Goal: Communication & Community: Answer question/provide support

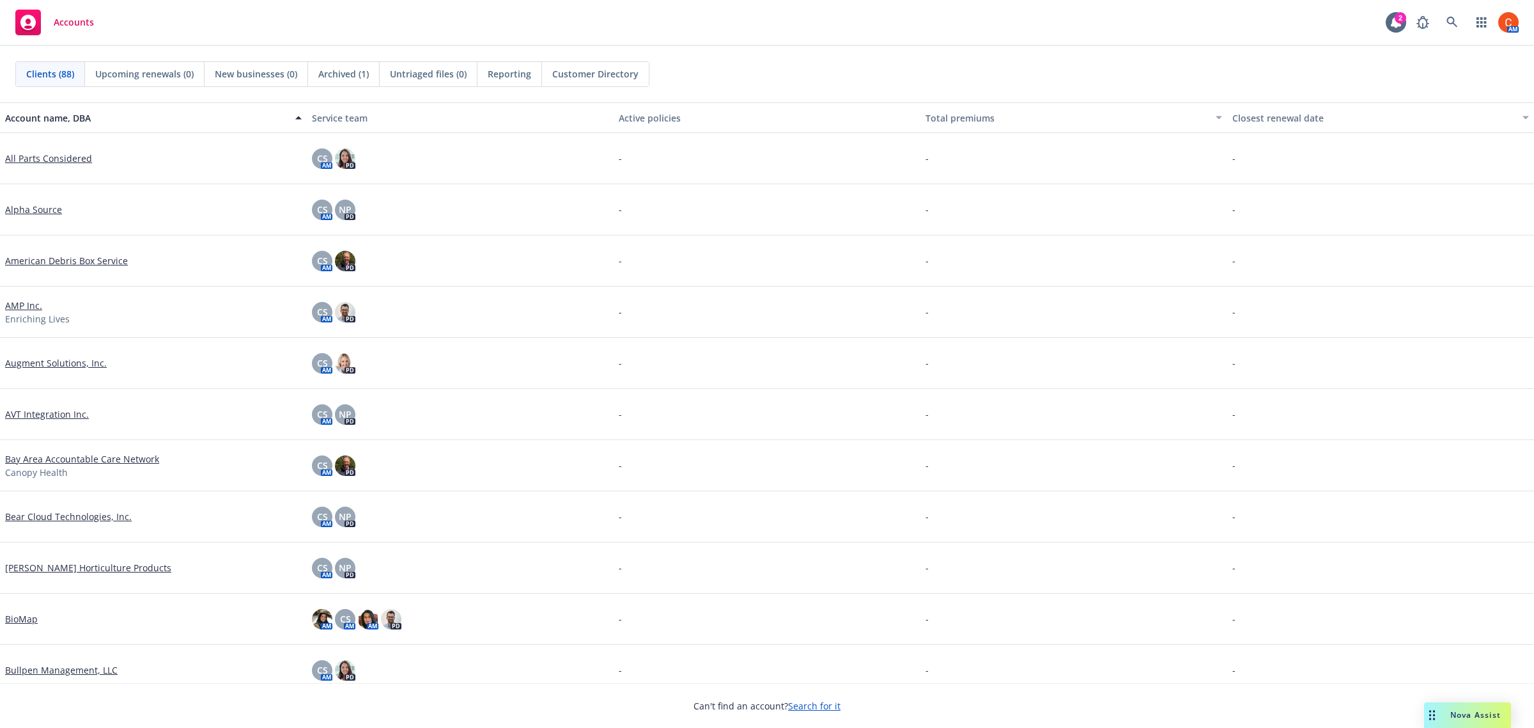
click at [1497, 712] on span "Nova Assist" at bounding box center [1476, 714] width 51 height 11
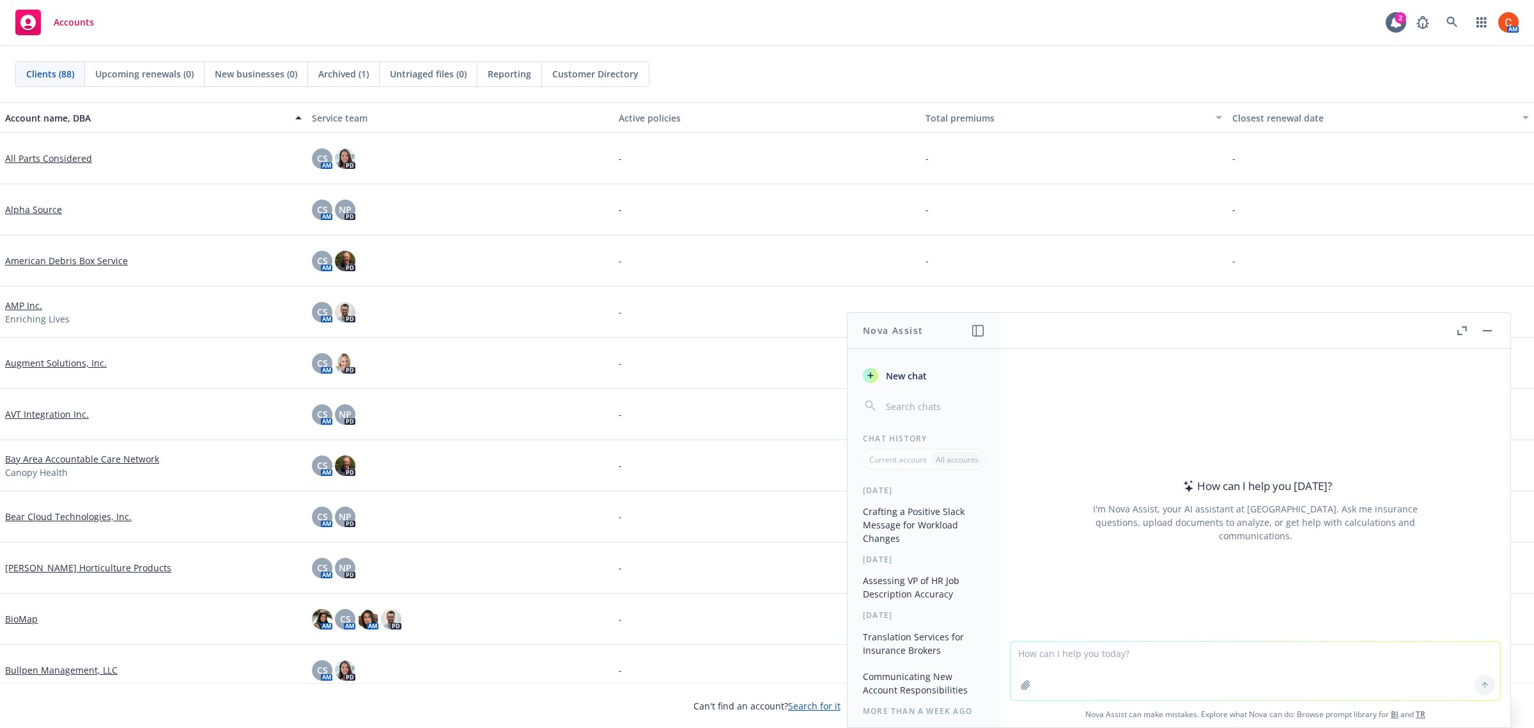
click at [1116, 662] on textarea at bounding box center [1256, 670] width 490 height 59
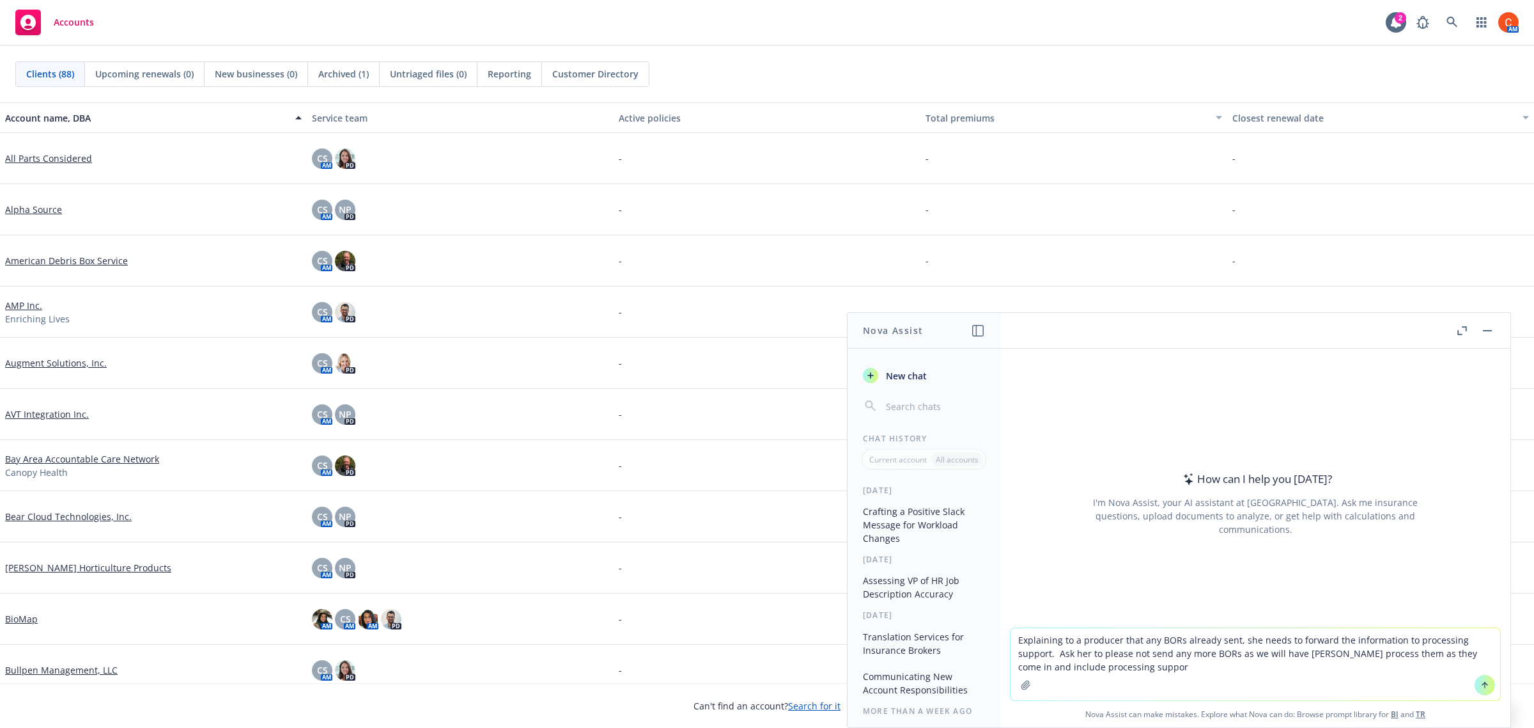
type textarea "Explaining to a producer that any BORs already sent, she needs to forward the i…"
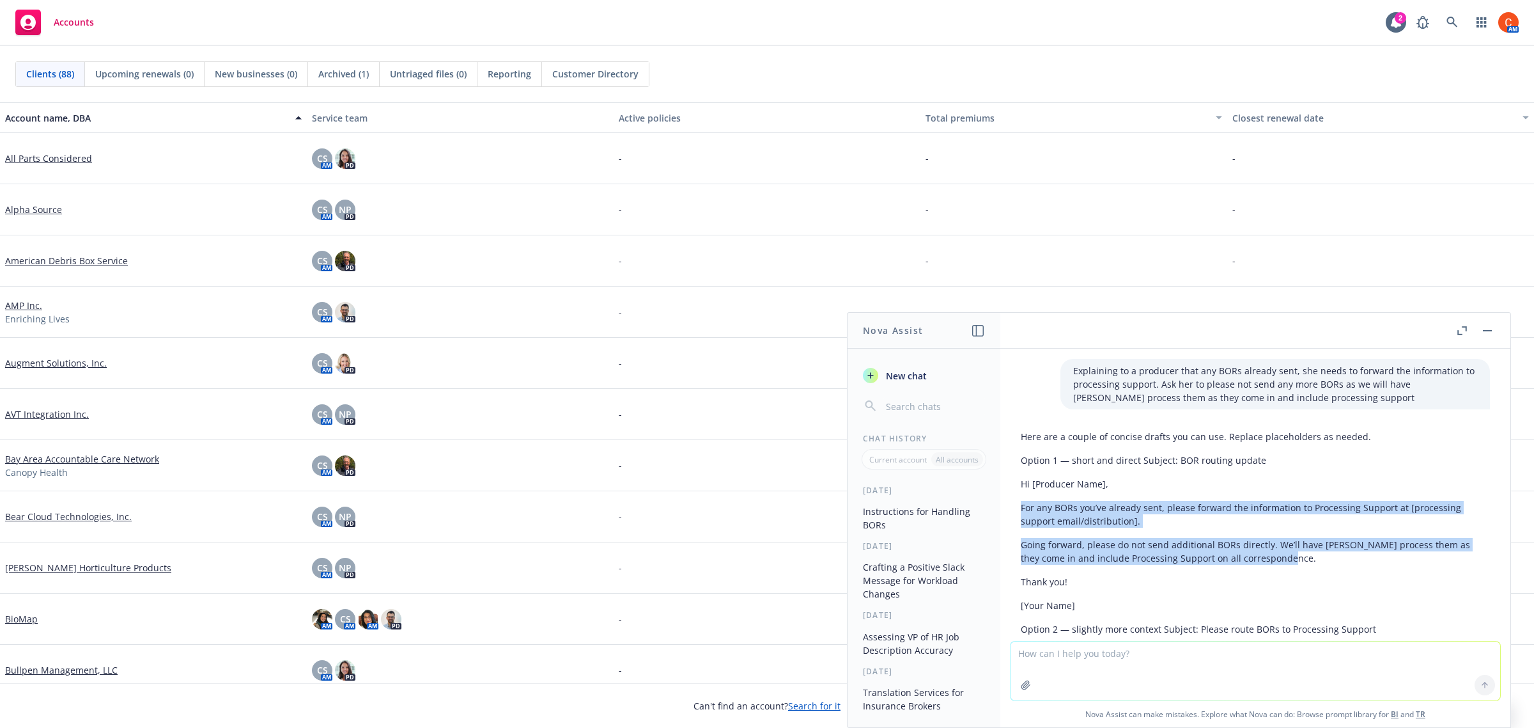
drag, startPoint x: 1298, startPoint y: 561, endPoint x: 1018, endPoint y: 506, distance: 284.7
click at [1018, 506] on div "Here are a couple of concise drafts you can use. Replace placeholders as needed…" at bounding box center [1256, 640] width 490 height 432
copy div "For any BORs you’ve already sent, please forward the information to Processing …"
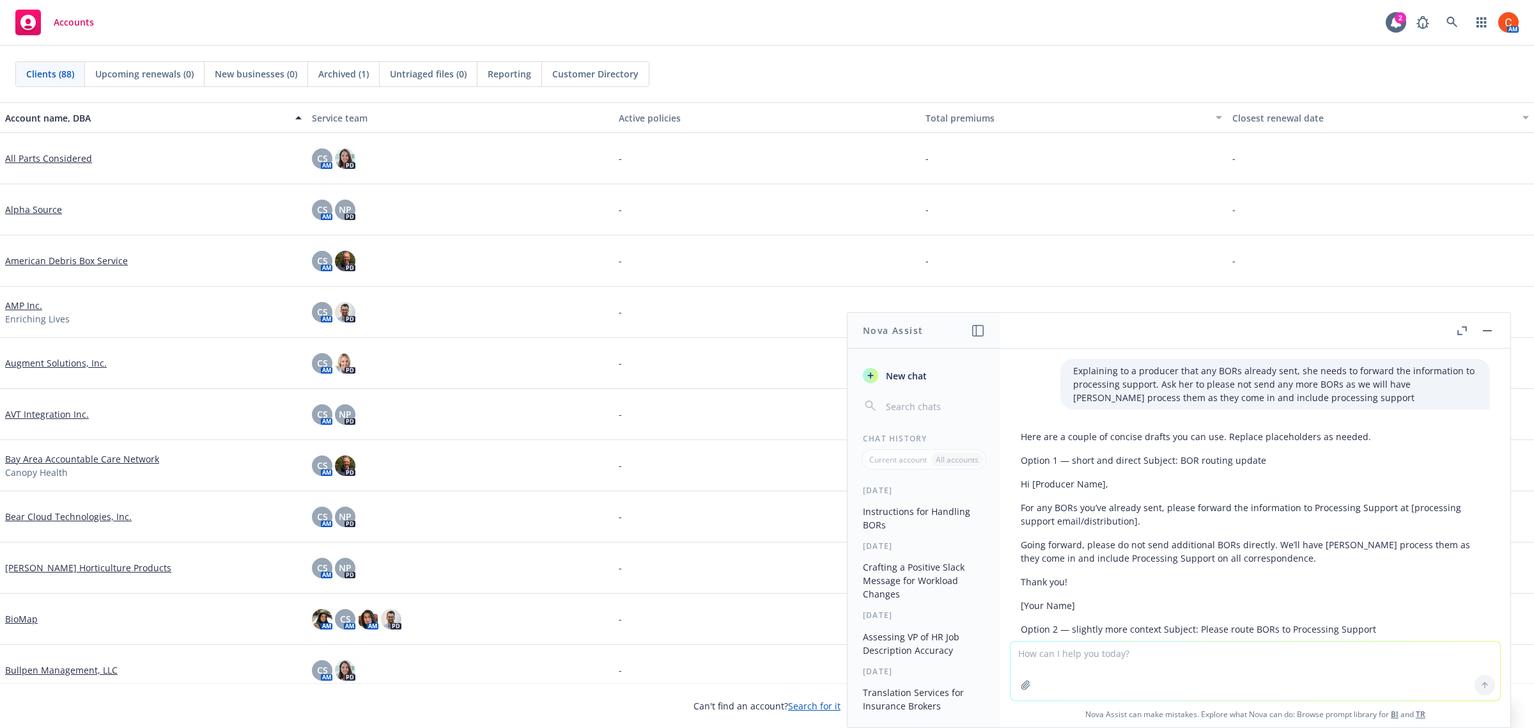
click at [1054, 650] on textarea at bounding box center [1256, 670] width 490 height 59
type textarea "Tell her that after the opportunity is closed, a Sharepoint file is created, pu…"
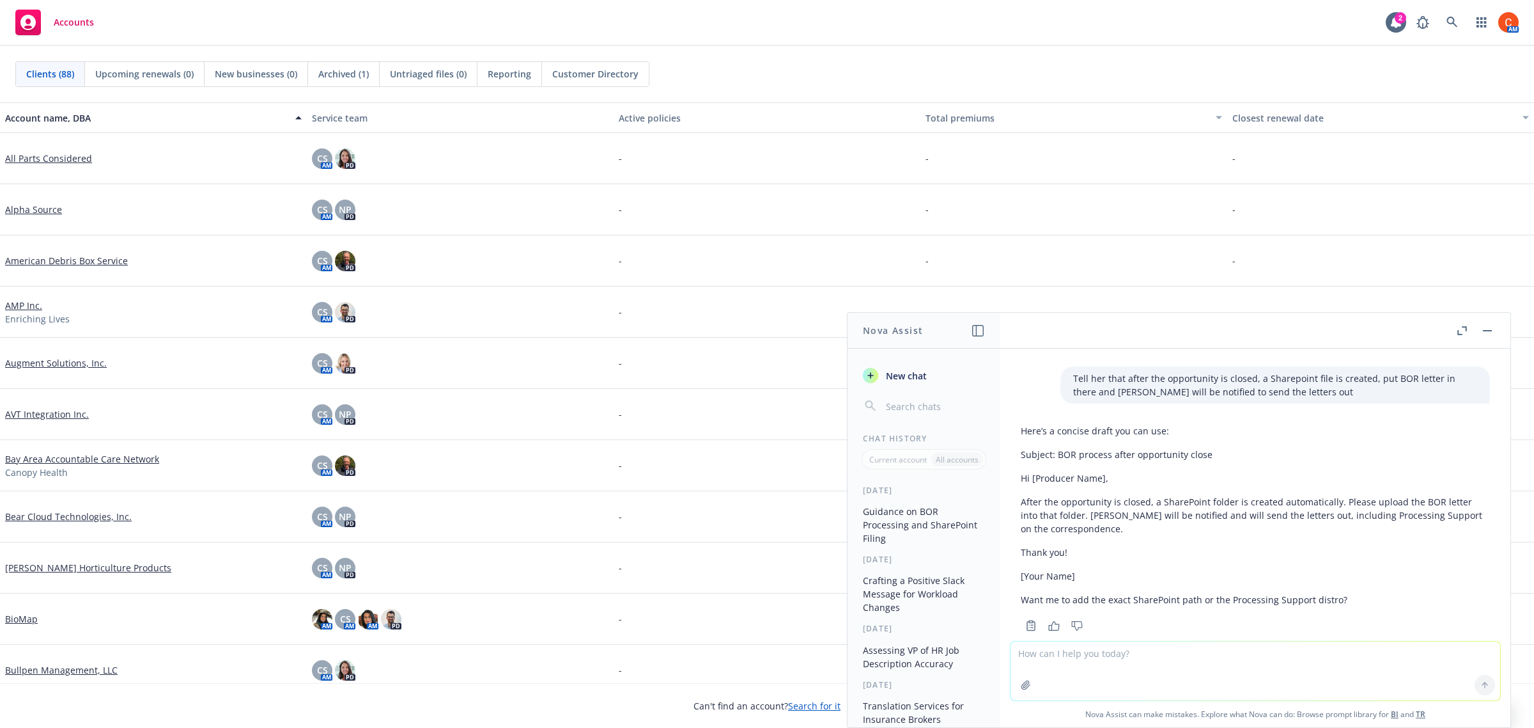
scroll to position [529, 0]
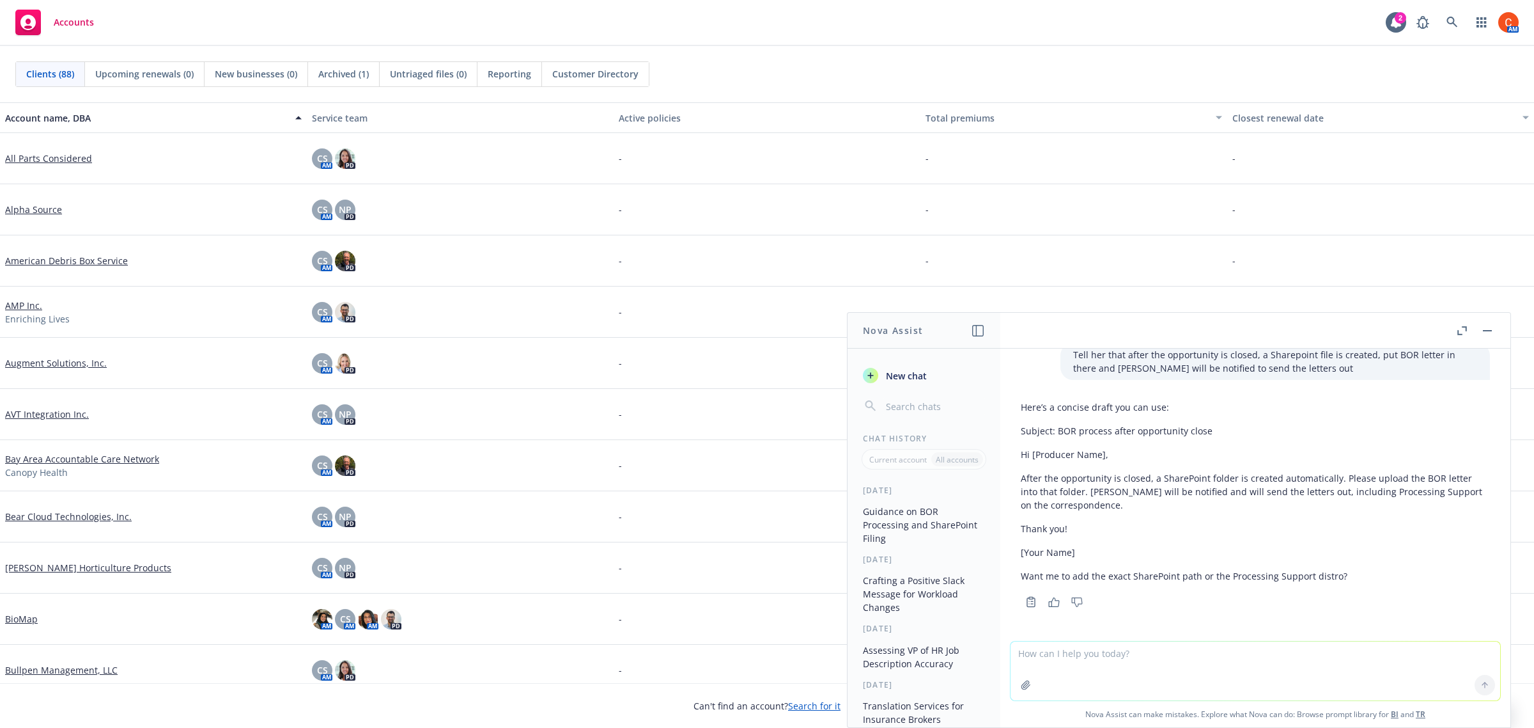
click at [1105, 673] on textarea at bounding box center [1256, 670] width 490 height 59
type textarea "include option 1 information above"
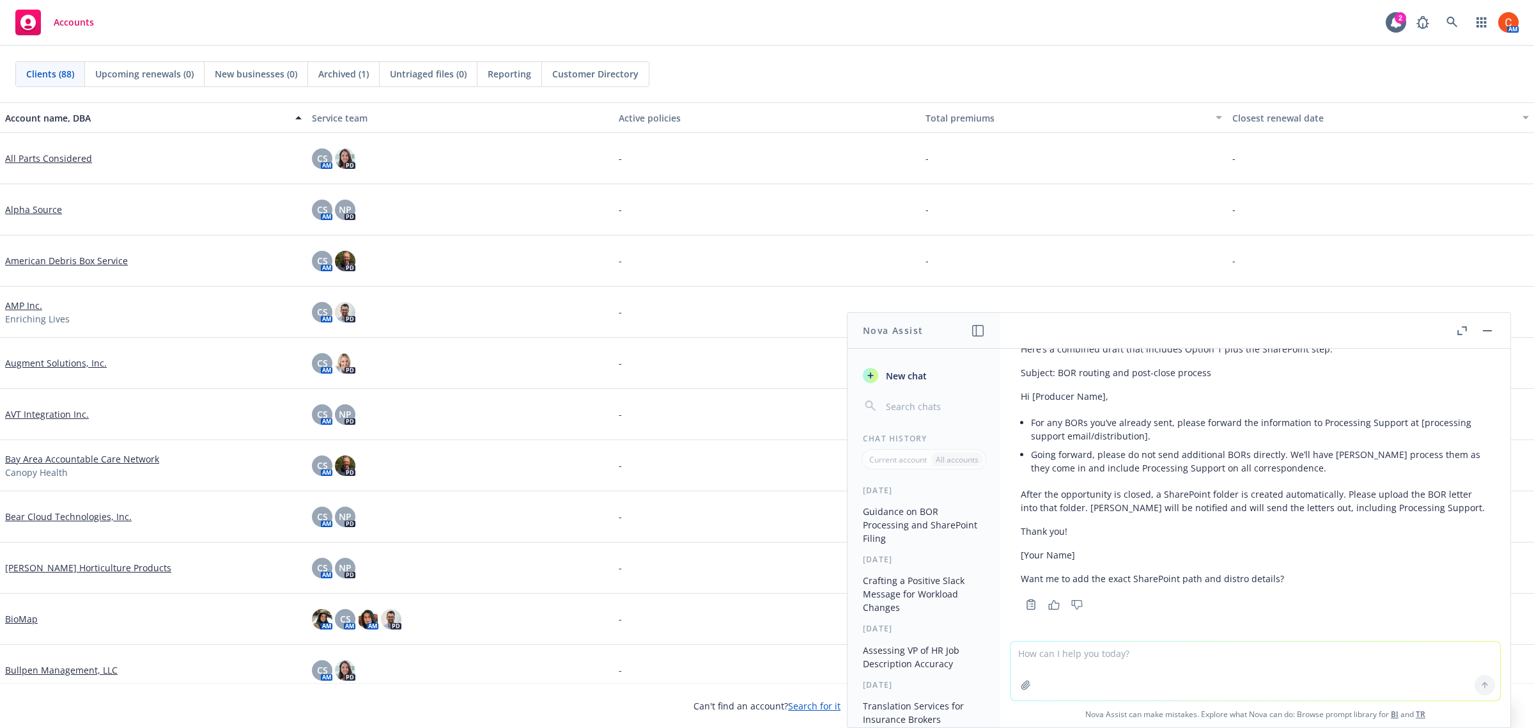
scroll to position [860, 0]
click at [1139, 668] on textarea at bounding box center [1256, 670] width 490 height 59
type textarea "Add a first sentence before the bullets"
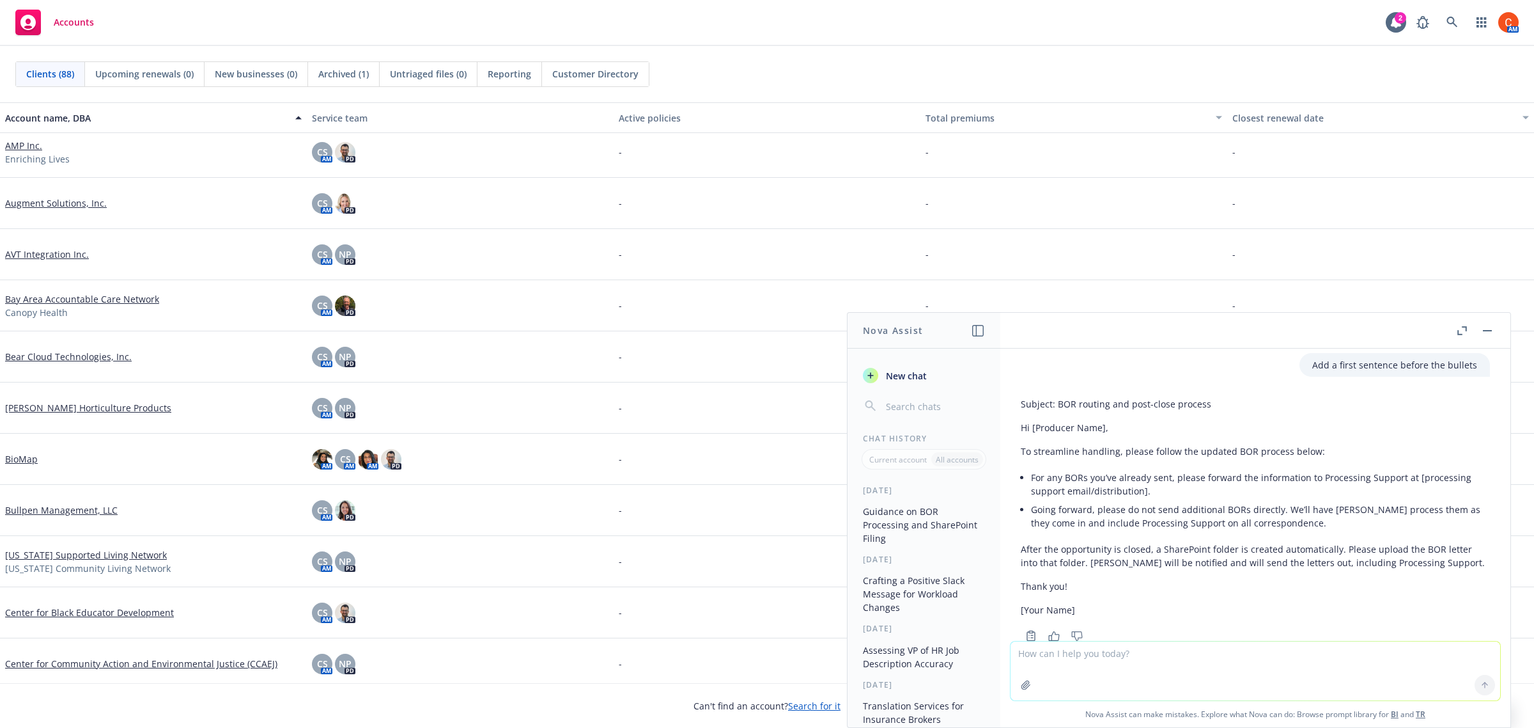
scroll to position [1167, 0]
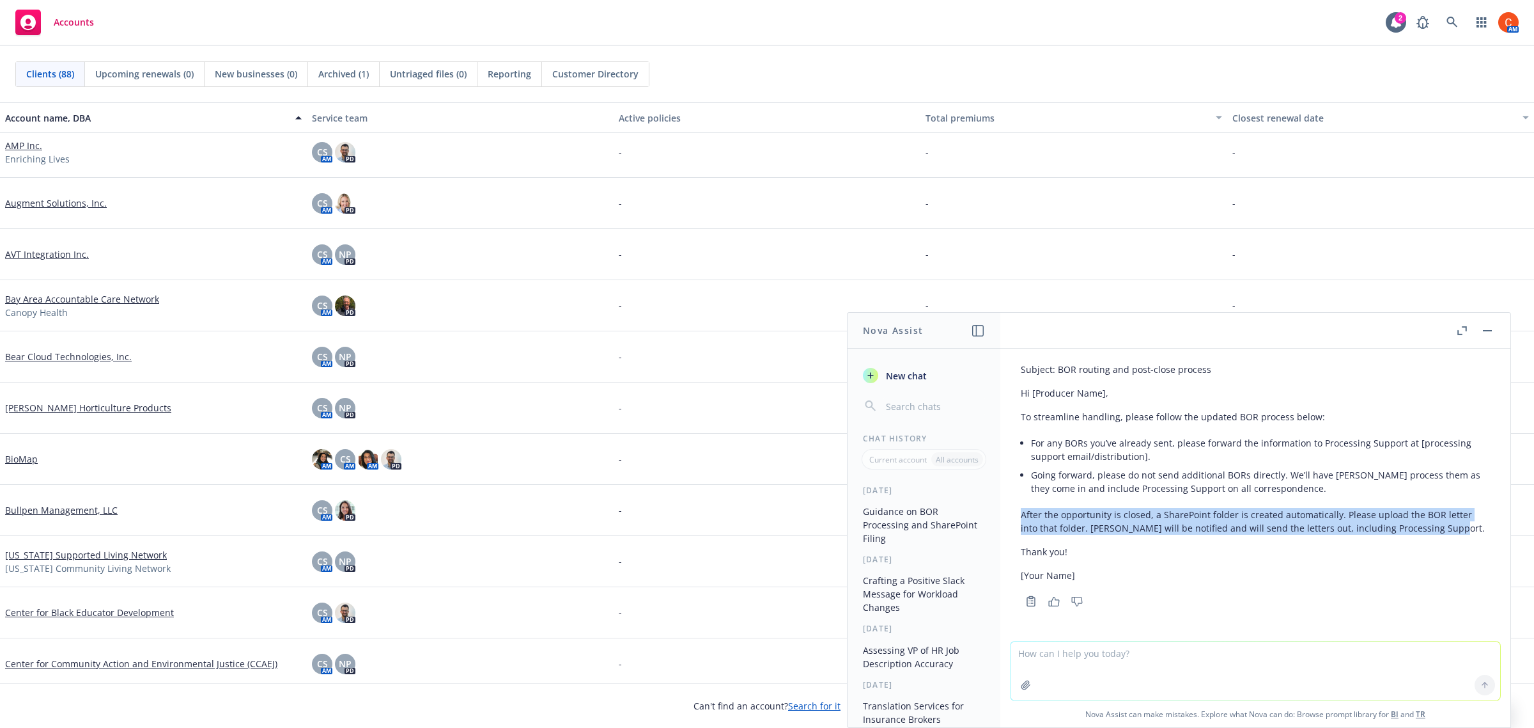
drag, startPoint x: 1452, startPoint y: 531, endPoint x: 1015, endPoint y: 515, distance: 438.2
click at [1015, 515] on div "Subject: BOR routing and post-close process Hi [Producer Name], To streamline h…" at bounding box center [1256, 483] width 490 height 253
copy p "After the opportunity is closed, a SharePoint folder is created automatically. …"
drag, startPoint x: 1136, startPoint y: 642, endPoint x: 1121, endPoint y: 652, distance: 18.1
click at [1127, 648] on textarea at bounding box center [1256, 670] width 490 height 59
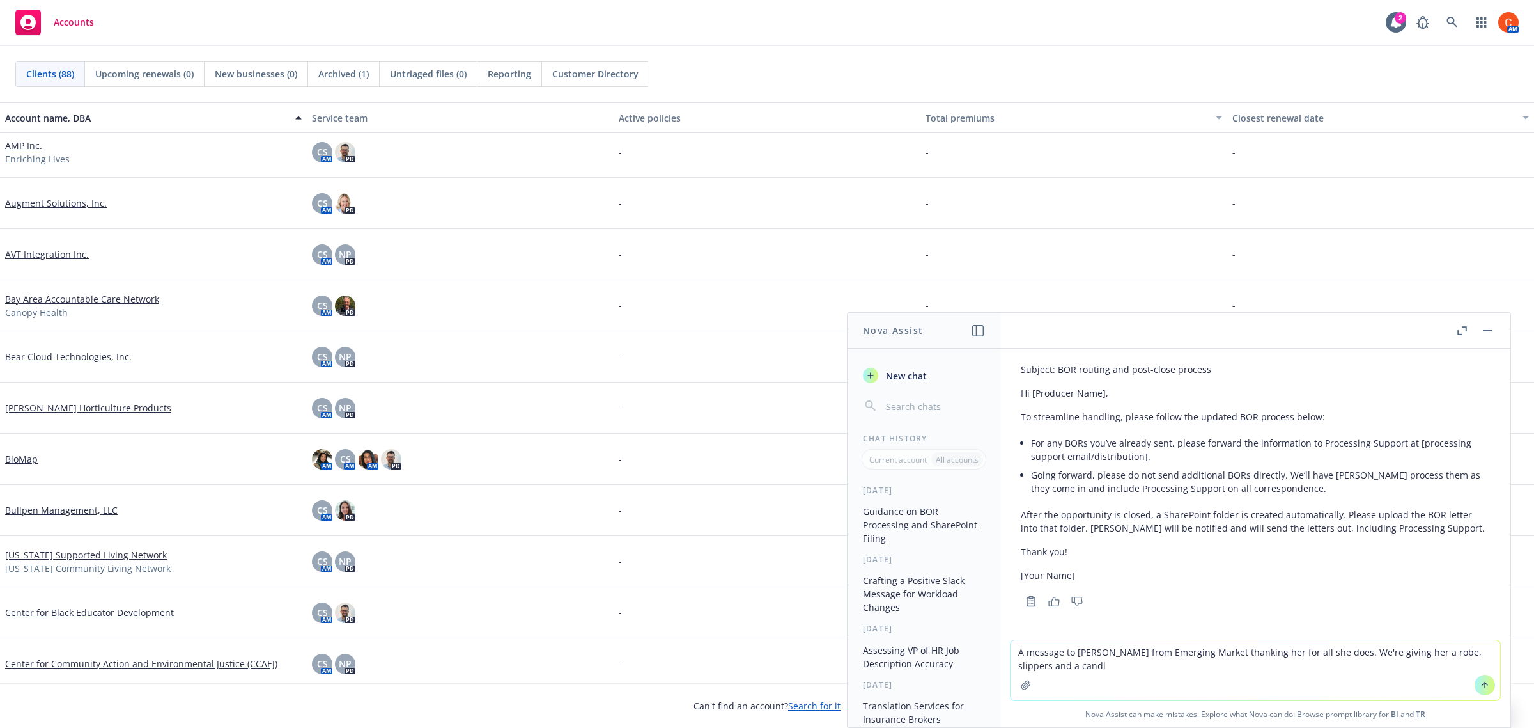
type textarea "A message to [PERSON_NAME] from Emerging Market thanking her for all she does. …"
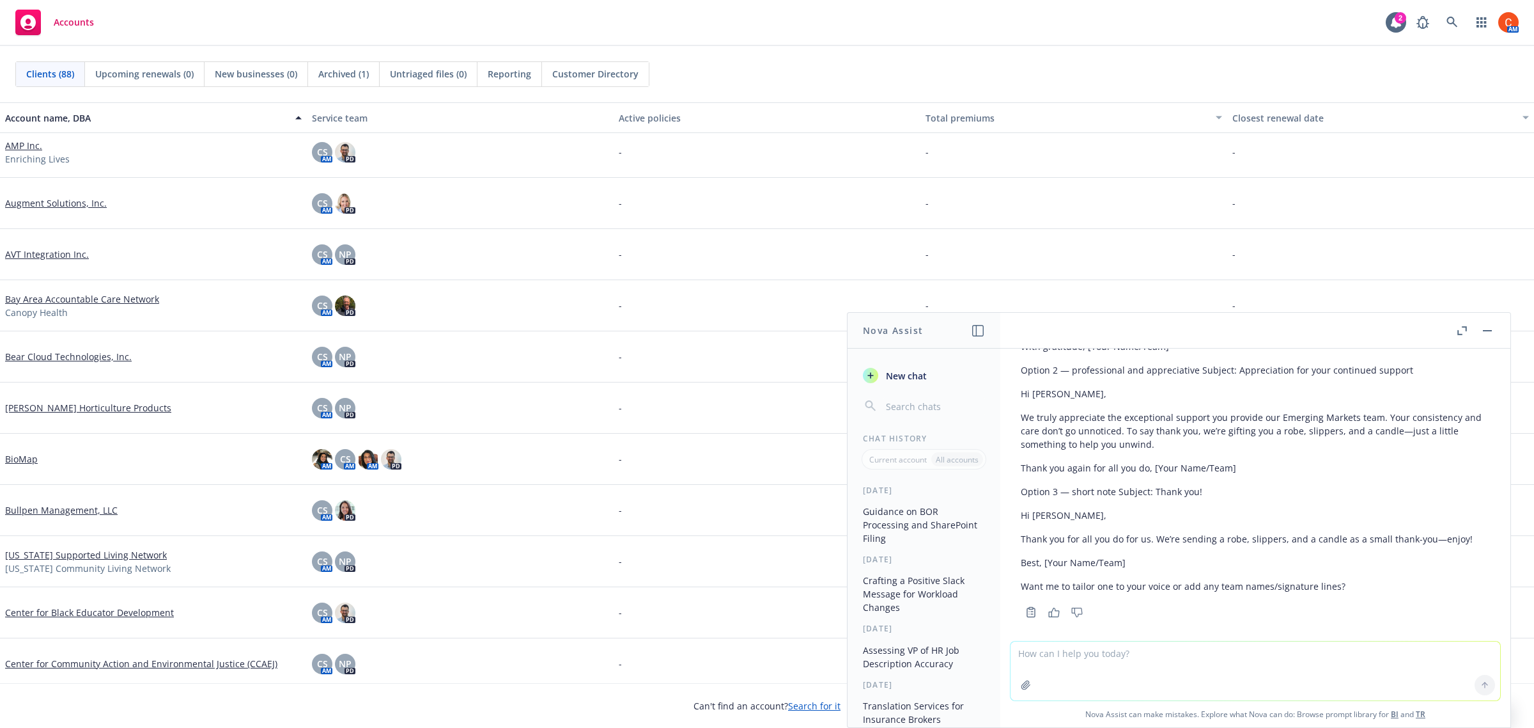
scroll to position [1642, 0]
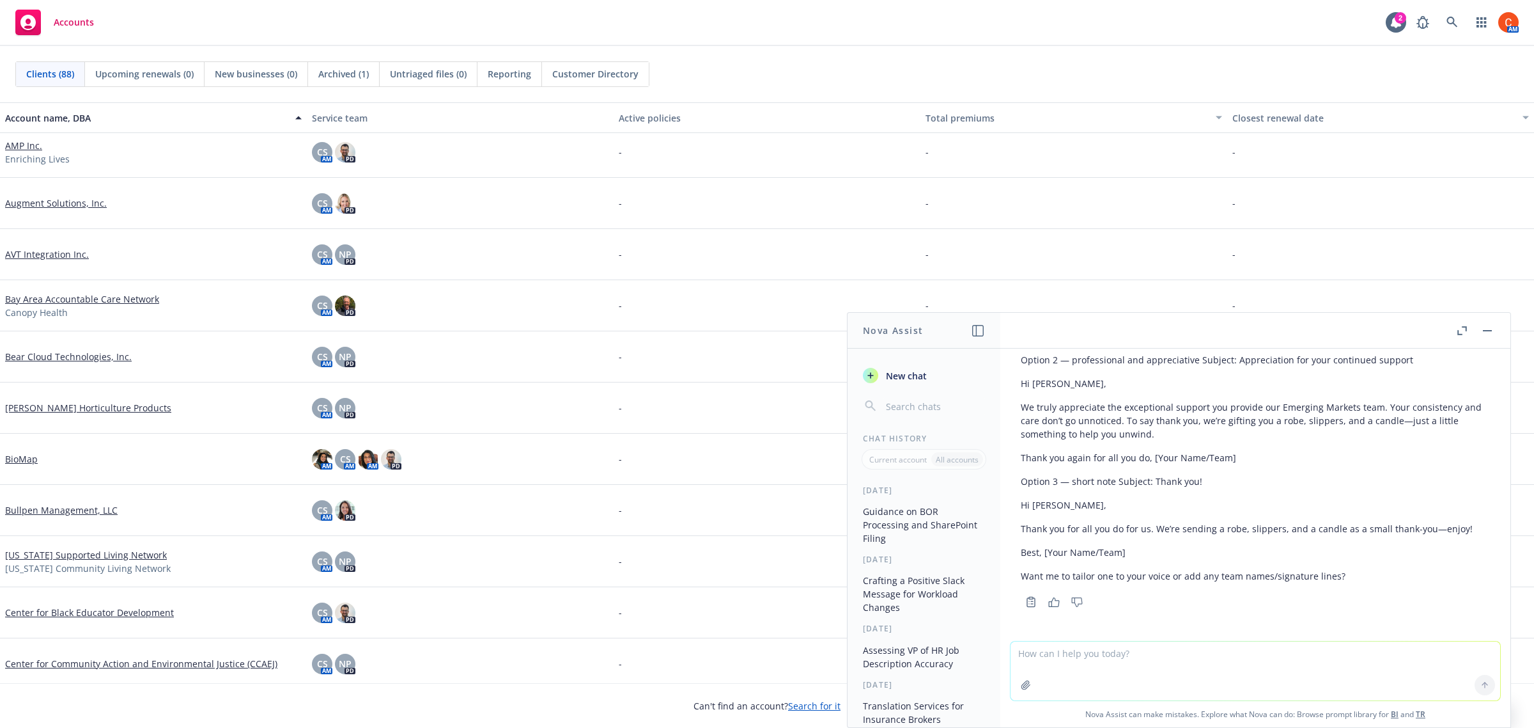
click at [1093, 654] on textarea at bounding box center [1256, 670] width 490 height 59
type textarea "Don't tell her what we're giving her. Let her know how much we appreciate her"
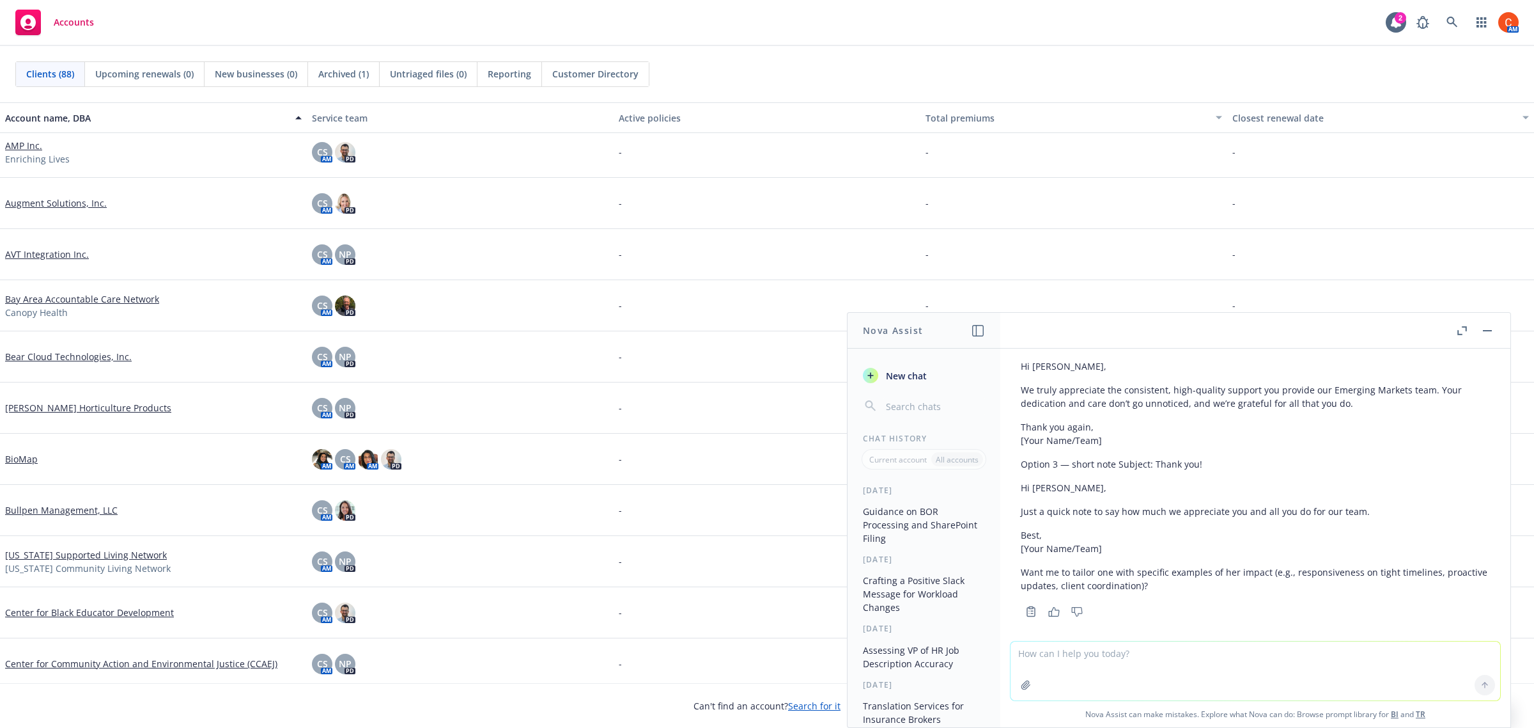
scroll to position [2130, 0]
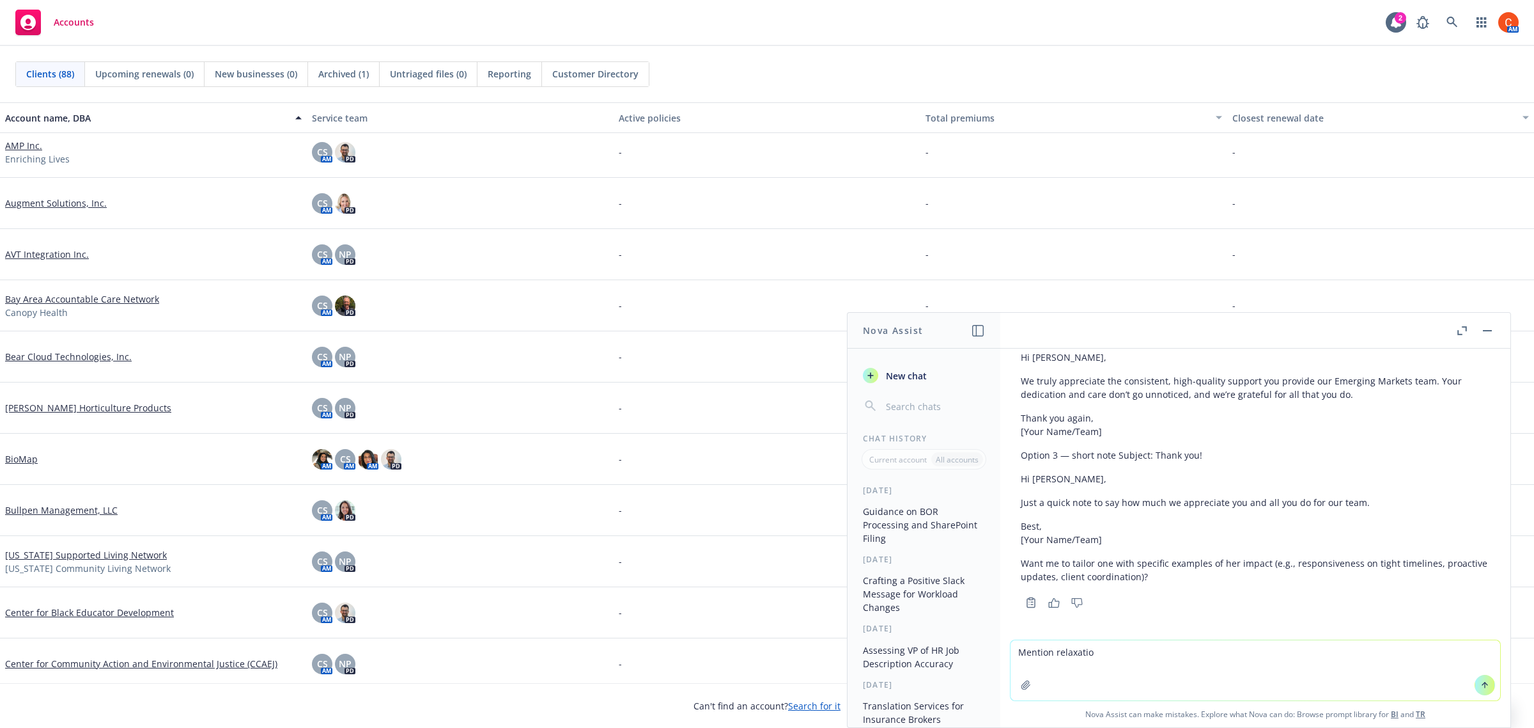
type textarea "Mention relaxation"
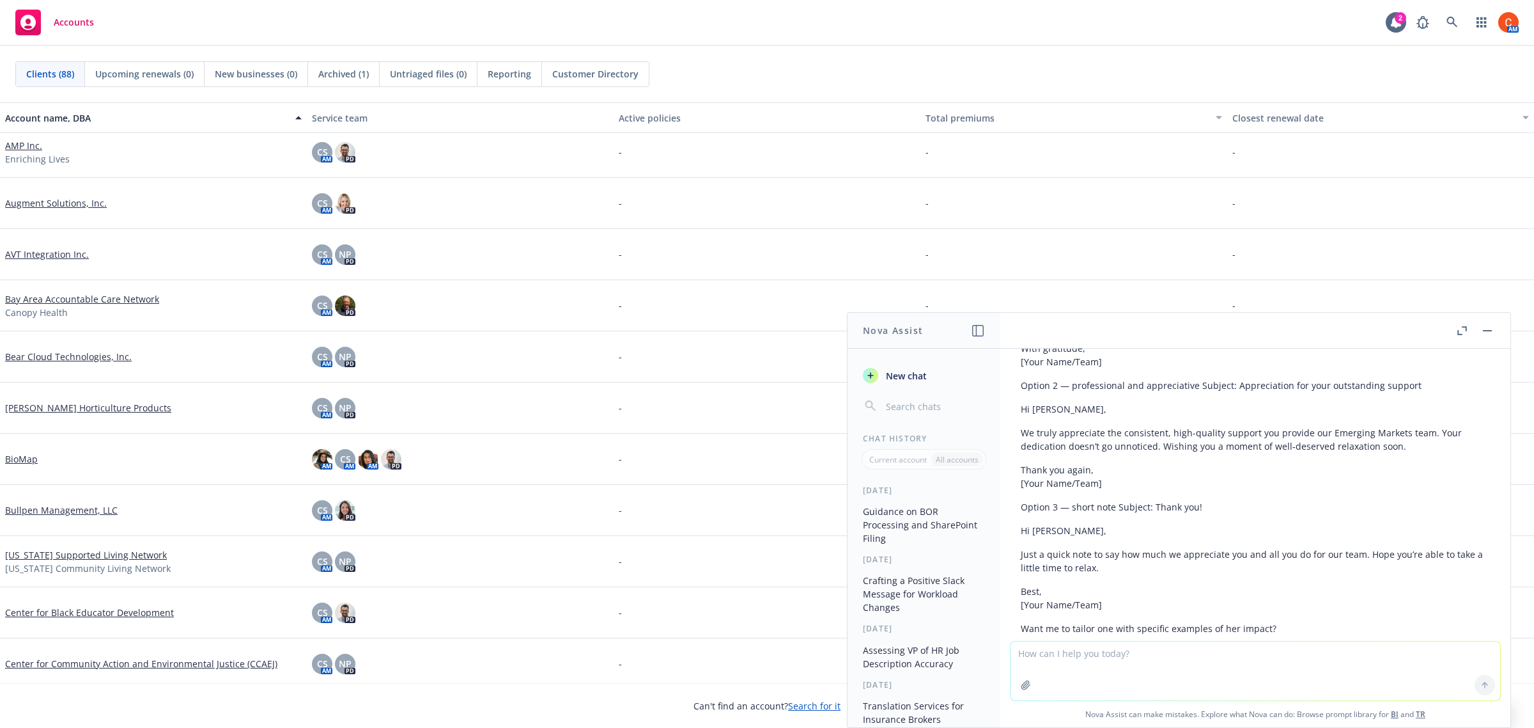
scroll to position [2553, 0]
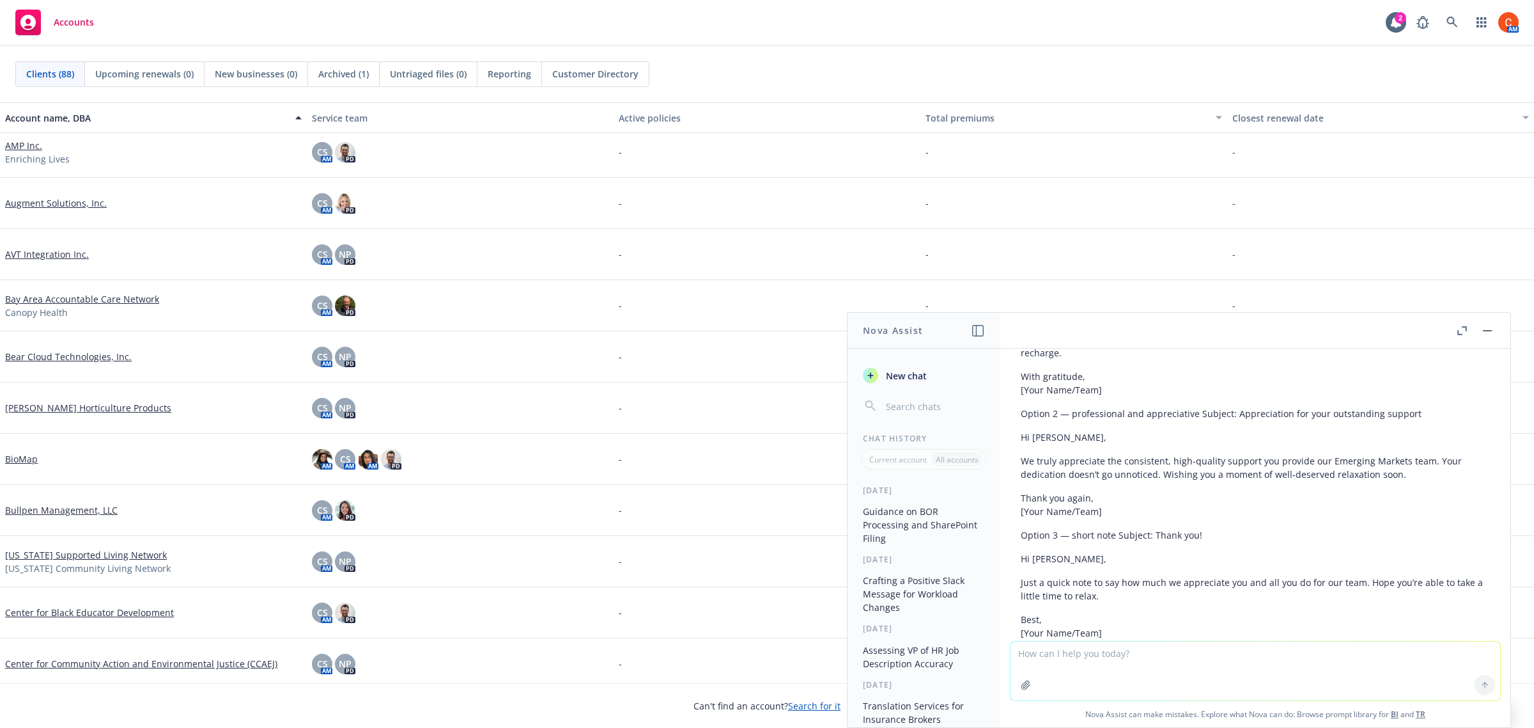
click at [1111, 593] on p "Just a quick note to say how much we appreciate you and all you do for our team…" at bounding box center [1255, 588] width 469 height 27
drag, startPoint x: 1107, startPoint y: 595, endPoint x: 1008, endPoint y: 583, distance: 99.8
click at [1008, 583] on div "Explaining to a producer that any BORs already sent, she needs to forward the i…" at bounding box center [1255, 494] width 510 height 292
copy p "Just a quick note to say how much we appreciate you and all you do for our team…"
click at [1107, 655] on textarea at bounding box center [1256, 670] width 490 height 59
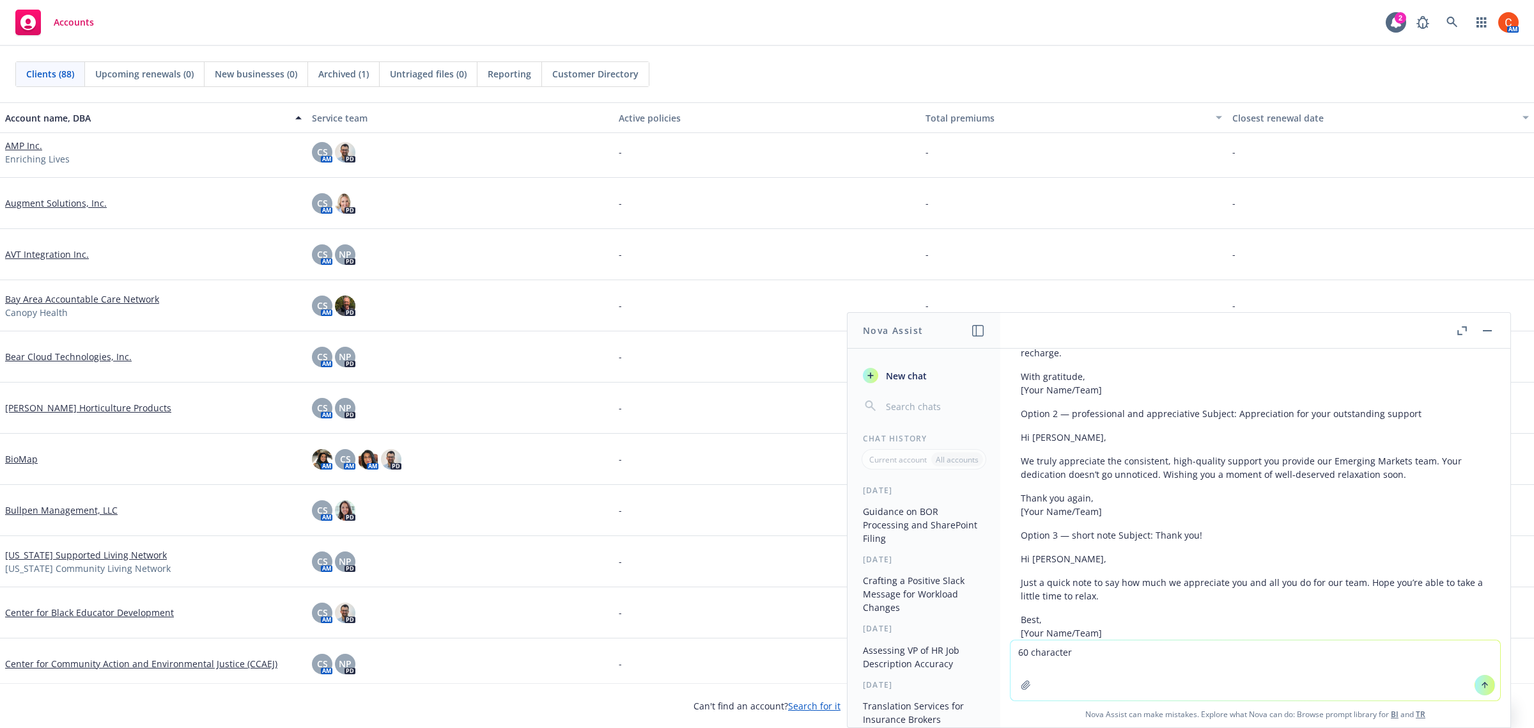
type textarea "60 characters"
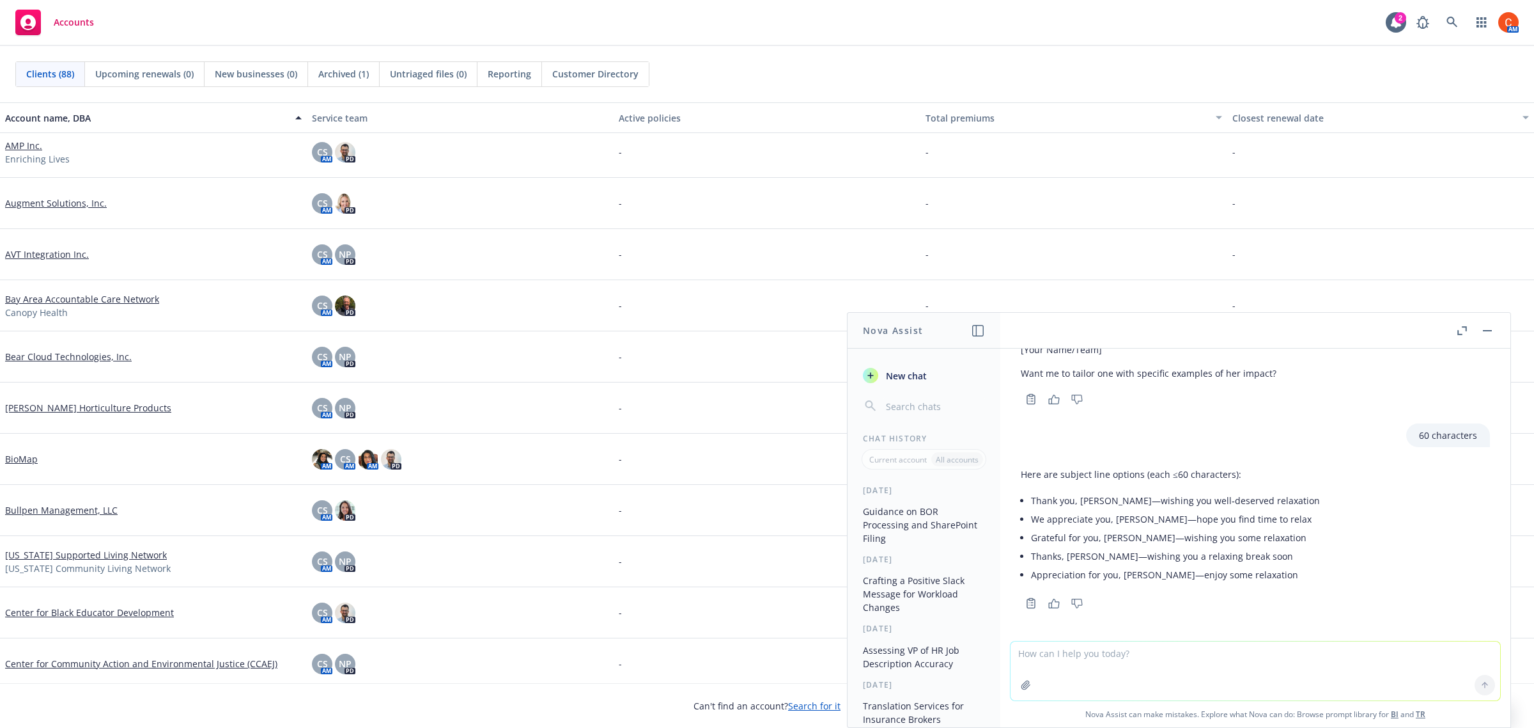
scroll to position [2837, 0]
drag, startPoint x: 1249, startPoint y: 577, endPoint x: 1158, endPoint y: 582, distance: 90.9
click at [1152, 584] on div "Here are subject line options (each ≤60 characters): Thank you, [PERSON_NAME]—w…" at bounding box center [1170, 525] width 299 height 127
click at [1279, 529] on div "Here are subject line options (each ≤60 characters): Thank you, [PERSON_NAME]—w…" at bounding box center [1255, 525] width 469 height 127
drag, startPoint x: 1270, startPoint y: 520, endPoint x: 1041, endPoint y: 519, distance: 228.9
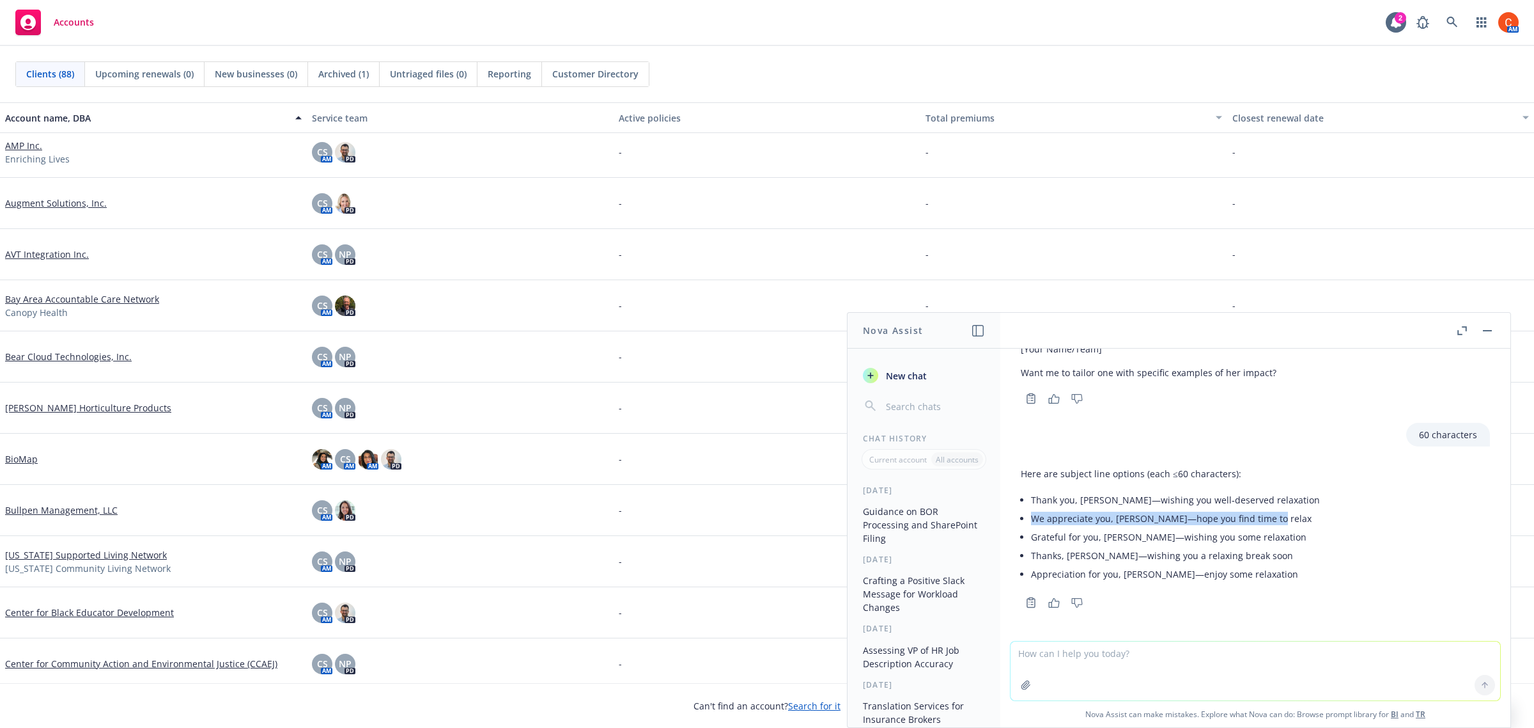
click at [1023, 525] on div "Here are subject line options (each ≤60 characters): Thank you, [PERSON_NAME]—w…" at bounding box center [1170, 525] width 299 height 127
drag, startPoint x: 1042, startPoint y: 518, endPoint x: 1373, endPoint y: 596, distance: 339.6
click at [1373, 596] on div "Copy to clipboard Thumbs up Thumbs down" at bounding box center [1255, 602] width 469 height 18
drag, startPoint x: 1247, startPoint y: 553, endPoint x: 1027, endPoint y: 555, distance: 219.9
click at [1027, 555] on div "Here are subject line options (each ≤60 characters): Thank you, [PERSON_NAME]—w…" at bounding box center [1170, 525] width 299 height 127
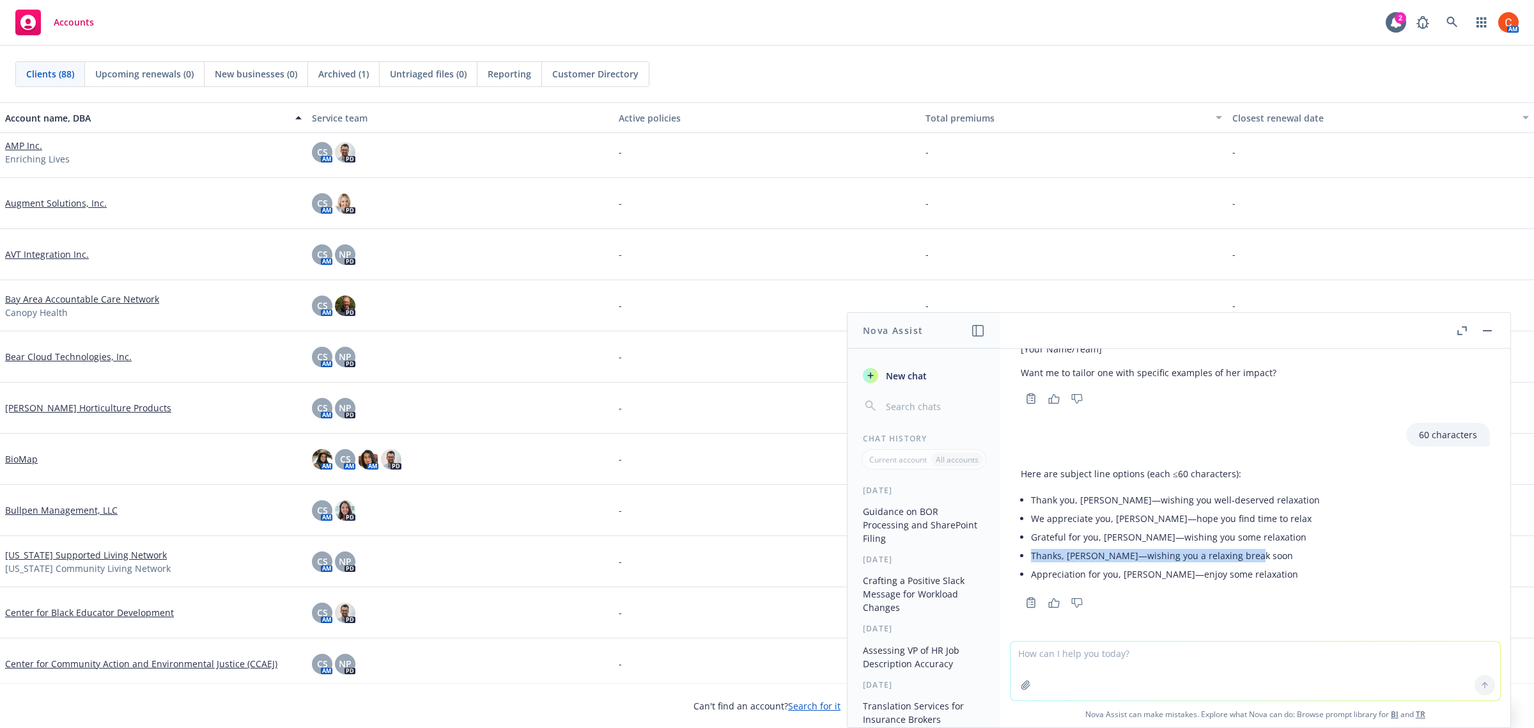
copy li "Thanks, [PERSON_NAME]—wishing you a relaxing break soon"
click at [695, 288] on div "-" at bounding box center [767, 305] width 307 height 51
click at [960, 225] on div "-" at bounding box center [1074, 203] width 307 height 51
